Goal: Find specific page/section

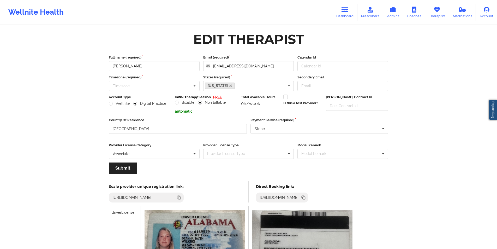
click at [436, 12] on icon at bounding box center [437, 10] width 7 height 6
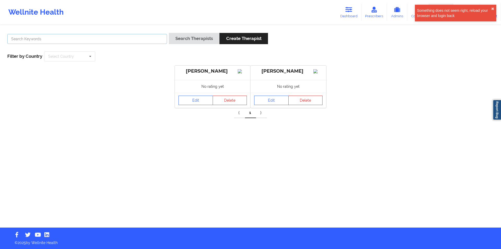
click at [113, 37] on input "text" at bounding box center [87, 39] width 160 height 10
paste input "[PERSON_NAME]"
type input "[PERSON_NAME]"
click at [206, 38] on button "Search Therapists" at bounding box center [194, 38] width 51 height 11
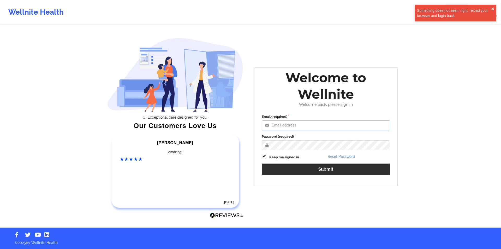
type input "[EMAIL_ADDRESS][DOMAIN_NAME]"
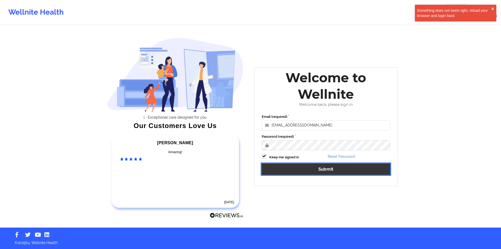
click at [326, 171] on button "Submit" at bounding box center [326, 168] width 128 height 11
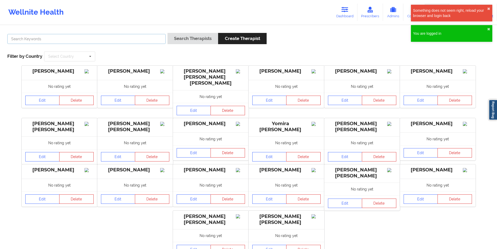
click at [115, 37] on input "text" at bounding box center [86, 39] width 159 height 10
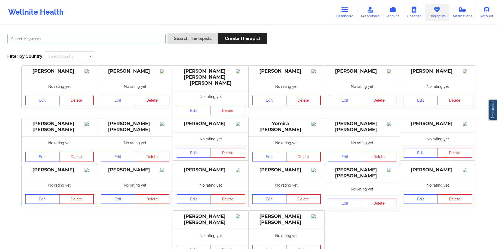
paste input "[PERSON_NAME]"
type input "[PERSON_NAME]"
click at [191, 38] on button "Search Therapists" at bounding box center [193, 38] width 51 height 11
